Goal: Transaction & Acquisition: Subscribe to service/newsletter

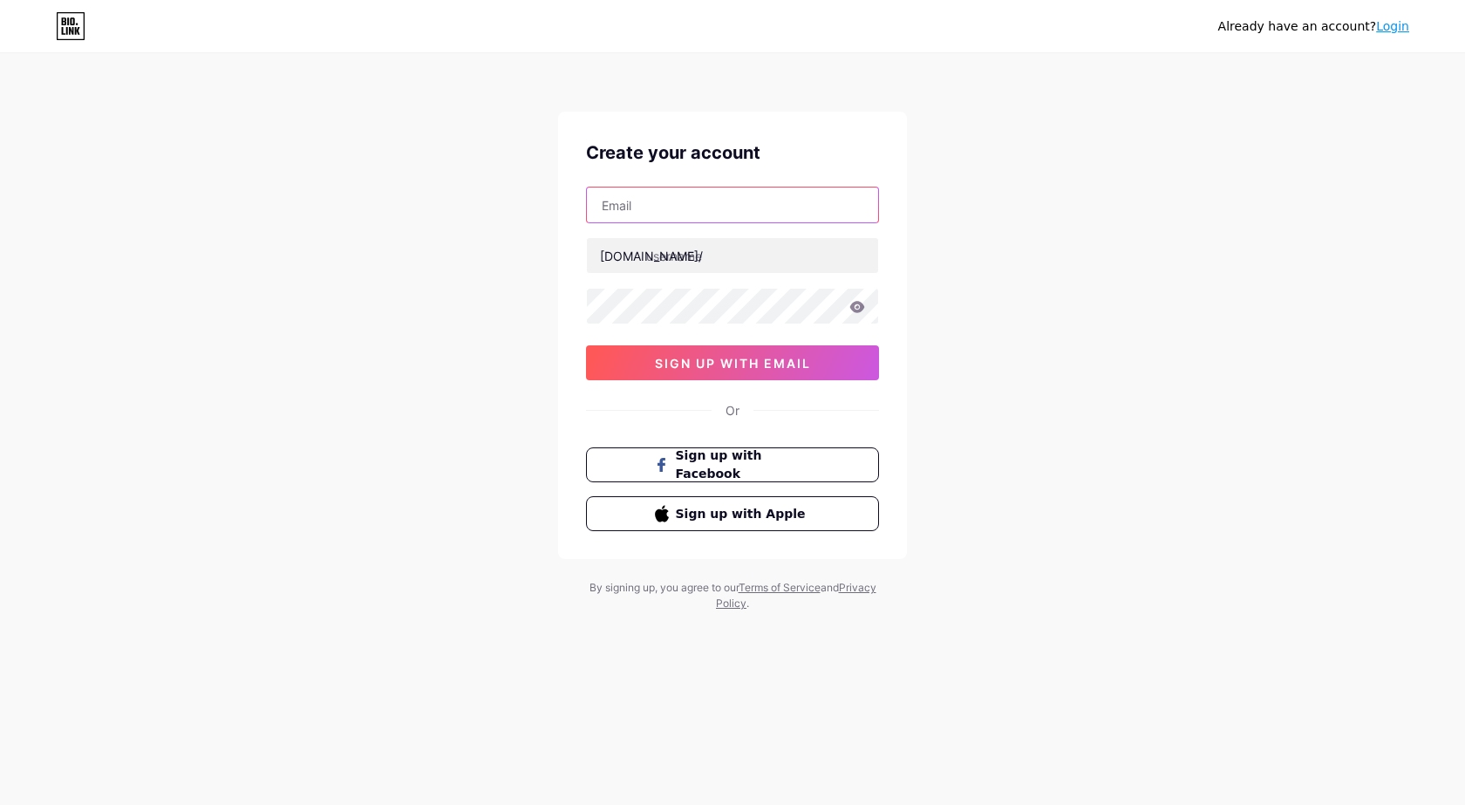
click at [680, 199] on input "text" at bounding box center [732, 205] width 291 height 35
click at [657, 258] on input "text" at bounding box center [732, 255] width 291 height 35
paste input "flyingbirdtruckrepair"
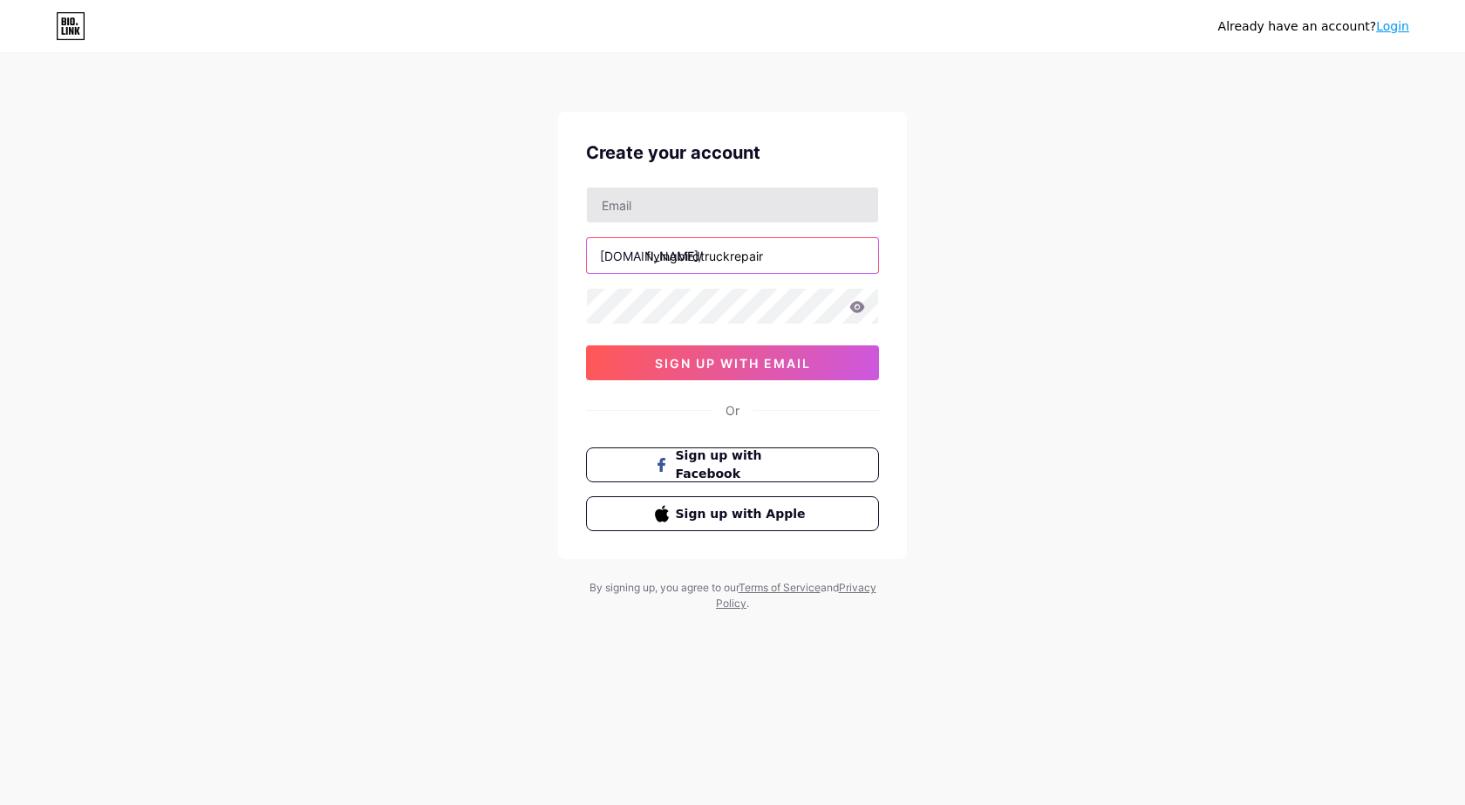
type input "flyingbirdtruckrepair"
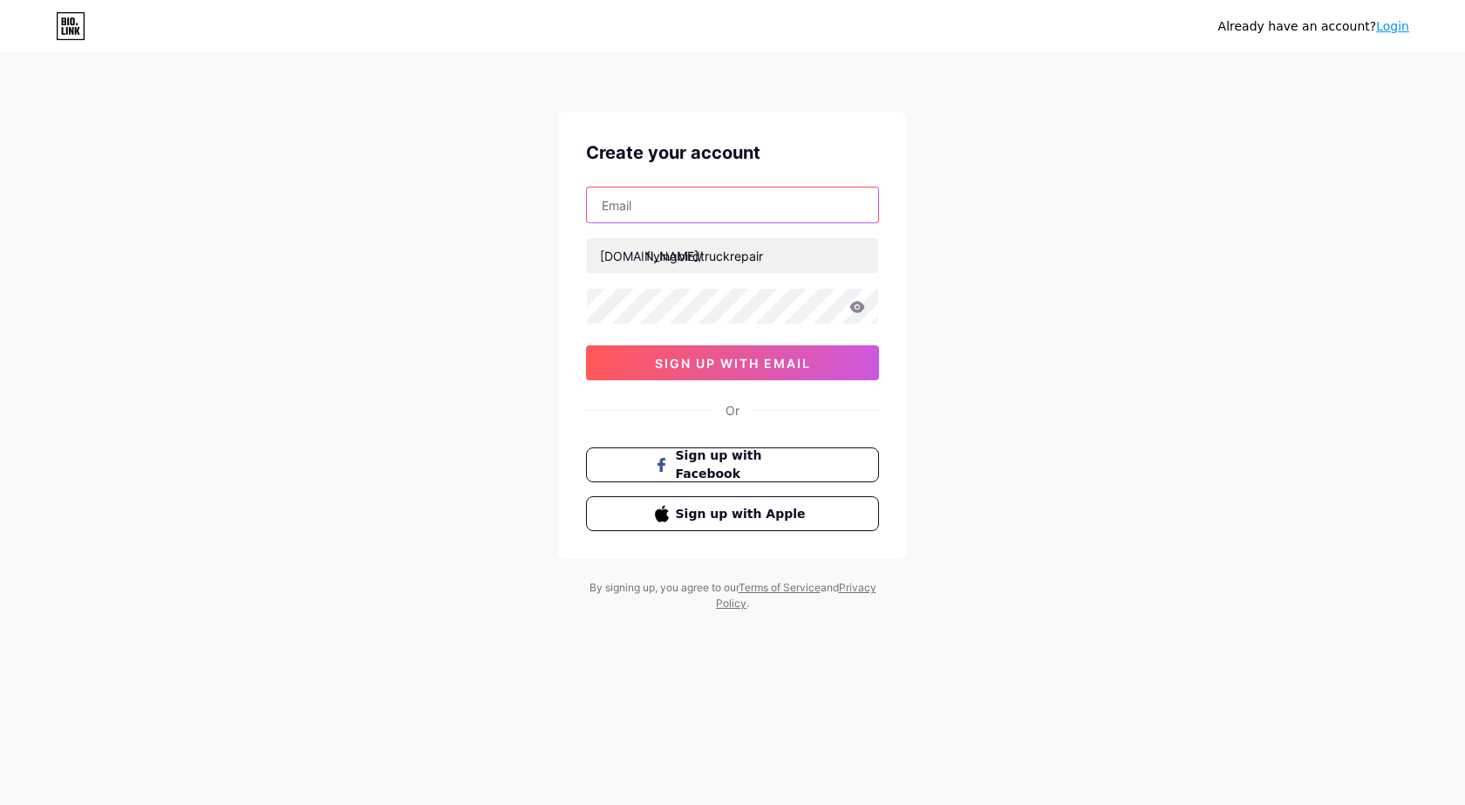
click at [671, 208] on input "text" at bounding box center [732, 205] width 291 height 35
type input "[EMAIL_ADDRESS][DOMAIN_NAME]"
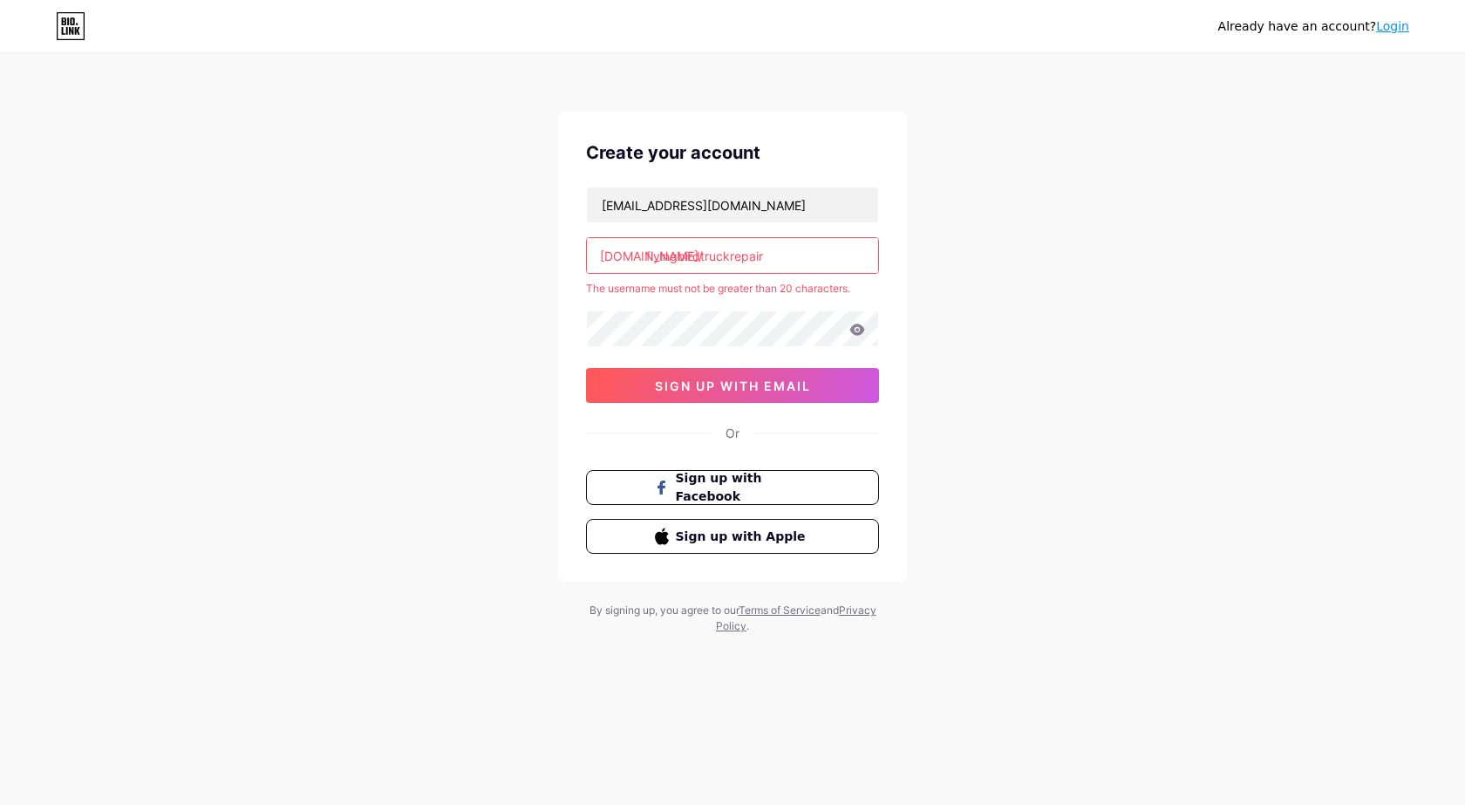
click at [482, 307] on div "Already have an account? Login Create your account [EMAIL_ADDRESS][DOMAIN_NAME]…" at bounding box center [732, 345] width 1465 height 690
click at [767, 256] on input "flyingbirdtruckrepair" at bounding box center [732, 255] width 291 height 35
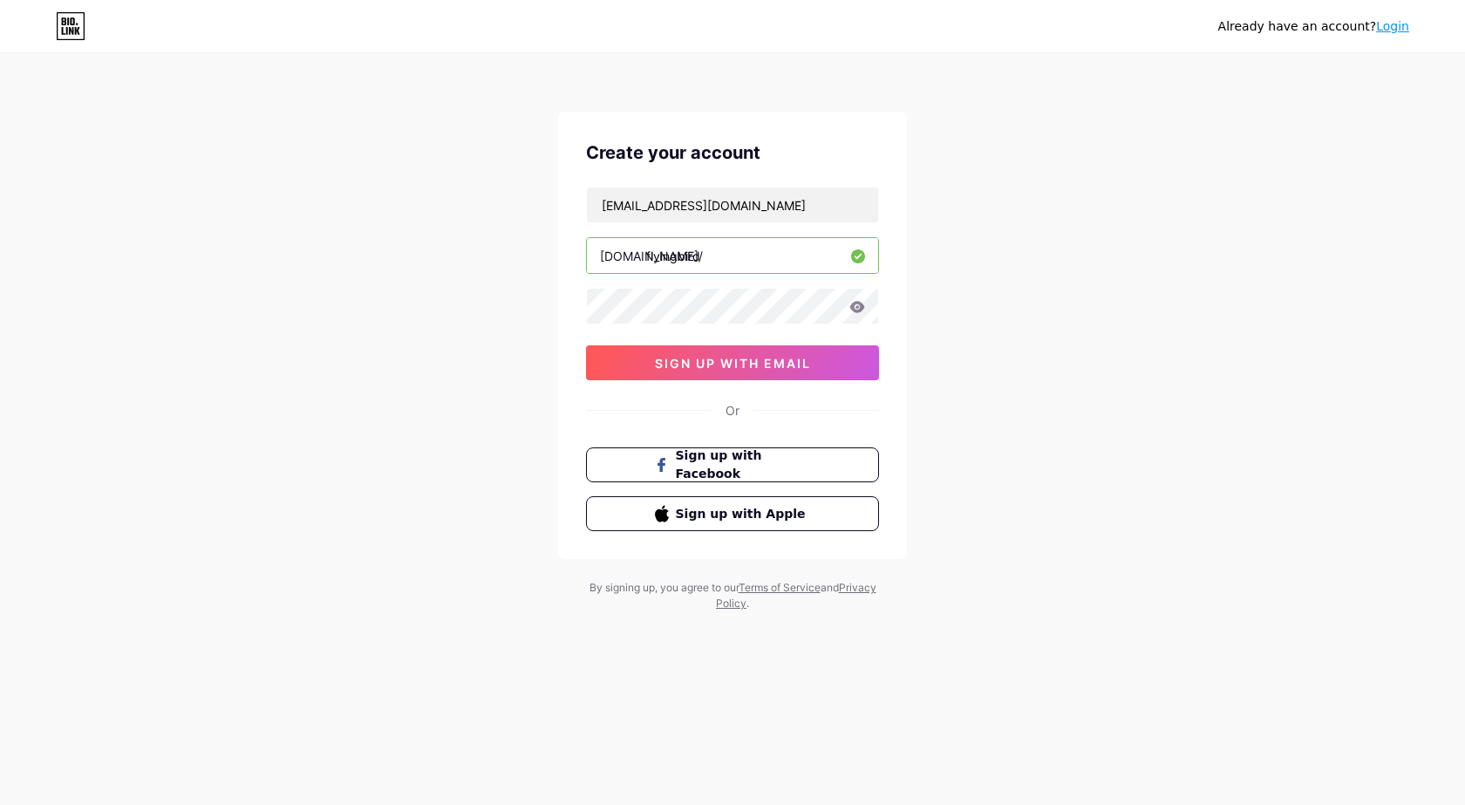
type input "flyingbird"
click at [531, 294] on div "Already have an account? Login Create your account [EMAIL_ADDRESS][DOMAIN_NAME]…" at bounding box center [732, 333] width 1465 height 667
